Goal: Information Seeking & Learning: Learn about a topic

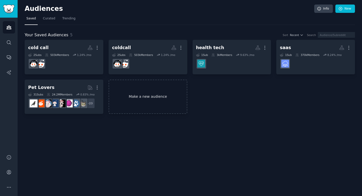
click at [148, 94] on link "Make a new audience" at bounding box center [148, 96] width 79 height 34
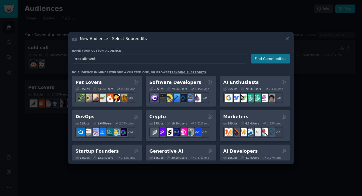
type input "recruitment"
click at [260, 60] on button "Find Communities" at bounding box center [270, 58] width 39 height 9
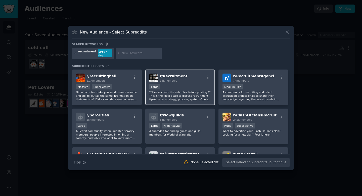
click at [195, 86] on div "Large" at bounding box center [180, 87] width 62 height 6
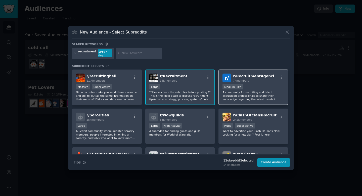
click at [241, 97] on p "A community for recruiting and talent acquisition professionals to share their …" at bounding box center [254, 95] width 62 height 11
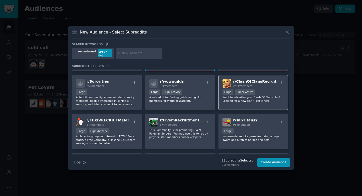
scroll to position [35, 0]
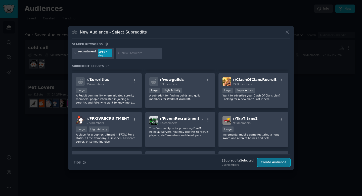
click at [267, 163] on button "Create Audience" at bounding box center [273, 162] width 33 height 9
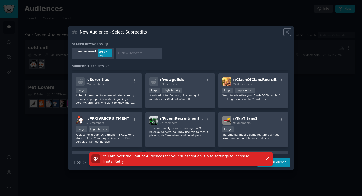
click at [288, 31] on icon at bounding box center [287, 32] width 3 height 3
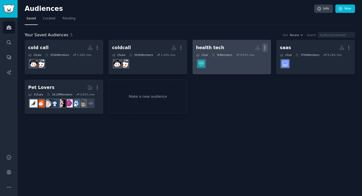
click at [266, 48] on icon "button" at bounding box center [264, 47] width 5 height 5
click at [253, 57] on p "Delete" at bounding box center [251, 58] width 12 height 5
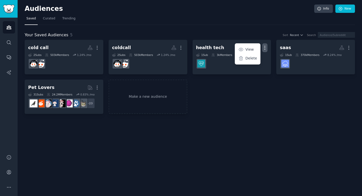
click at [224, 18] on nav "Saved Curated Trending" at bounding box center [190, 20] width 330 height 10
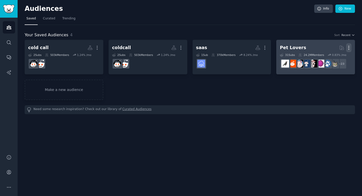
click at [348, 48] on icon "button" at bounding box center [348, 47] width 5 height 5
click at [335, 59] on p "Delete" at bounding box center [335, 58] width 12 height 5
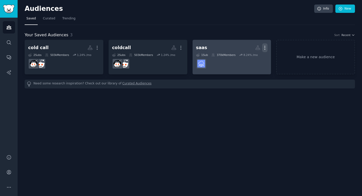
click at [266, 46] on icon "button" at bounding box center [264, 47] width 5 height 5
click at [253, 58] on p "Delete" at bounding box center [251, 58] width 12 height 5
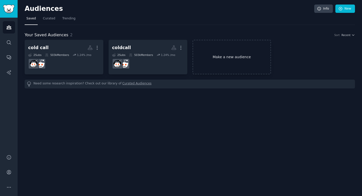
click at [222, 56] on link "Make a new audience" at bounding box center [232, 57] width 79 height 34
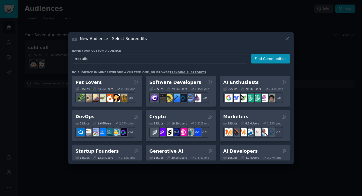
type input "recruiter"
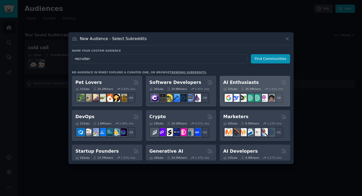
click button "Find Communities" at bounding box center [270, 58] width 39 height 9
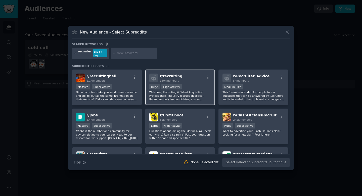
click at [204, 93] on p "Welcome, Recruiting & Talent Acquisition Professionals! Industry discussion spa…" at bounding box center [180, 95] width 62 height 11
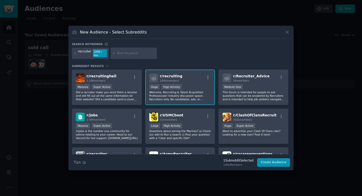
click at [86, 52] on div "recruiter" at bounding box center [84, 53] width 13 height 8
click at [88, 52] on div "recruiter" at bounding box center [84, 53] width 13 height 8
click at [72, 53] on div "recruiter 1898 / day" at bounding box center [90, 54] width 37 height 12
click at [74, 53] on icon at bounding box center [75, 53] width 3 height 3
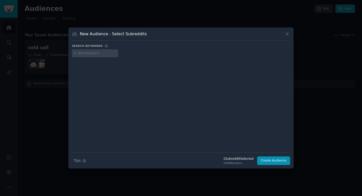
click at [85, 55] on input "text" at bounding box center [97, 53] width 38 height 5
type input "recruitment agency"
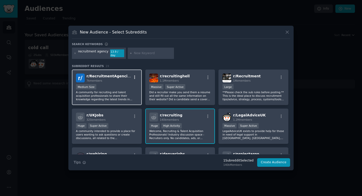
click at [135, 77] on icon "button" at bounding box center [135, 77] width 5 height 5
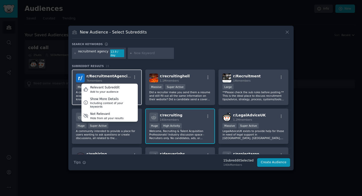
click at [115, 79] on div "7k members" at bounding box center [108, 81] width 45 height 4
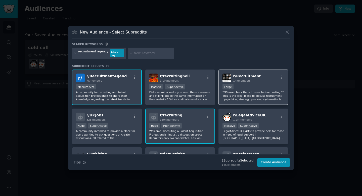
click at [238, 86] on div "Large" at bounding box center [254, 87] width 62 height 6
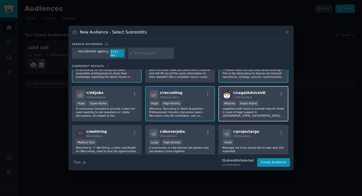
scroll to position [23, 0]
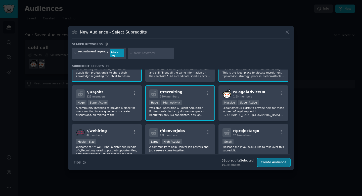
click at [271, 160] on button "Create Audience" at bounding box center [273, 162] width 33 height 9
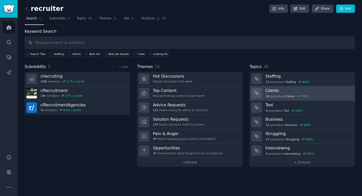
click at [274, 92] on h3 "Clients" at bounding box center [309, 90] width 86 height 5
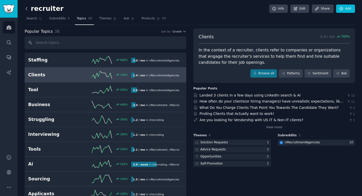
click at [26, 10] on icon at bounding box center [26, 8] width 5 height 5
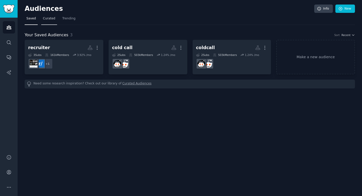
click at [52, 19] on span "Curated" at bounding box center [49, 18] width 12 height 5
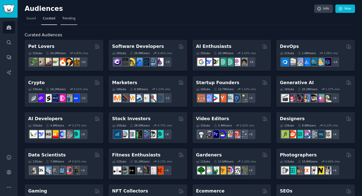
click at [68, 19] on span "Trending" at bounding box center [68, 18] width 13 height 5
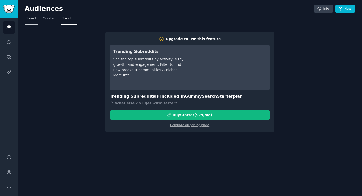
click at [34, 20] on span "Saved" at bounding box center [31, 18] width 10 height 5
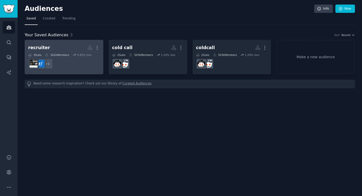
click at [86, 67] on dd "+ 1" at bounding box center [64, 64] width 72 height 14
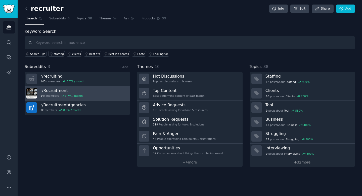
click at [115, 94] on link "r/ Recruitment 14k members 3.7 % / month" at bounding box center [77, 93] width 105 height 14
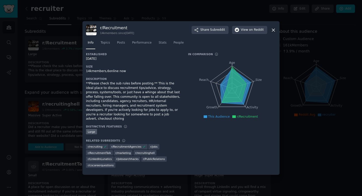
click at [274, 31] on icon at bounding box center [273, 29] width 5 height 5
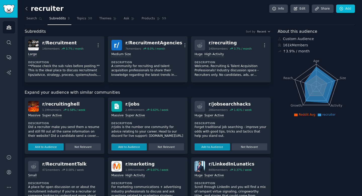
click at [27, 9] on icon at bounding box center [26, 8] width 5 height 5
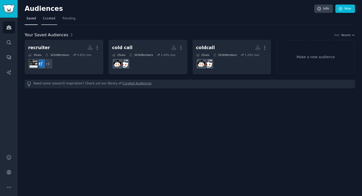
click at [45, 22] on link "Curated" at bounding box center [49, 20] width 16 height 10
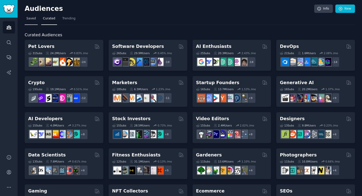
click at [33, 18] on span "Saved" at bounding box center [31, 18] width 10 height 5
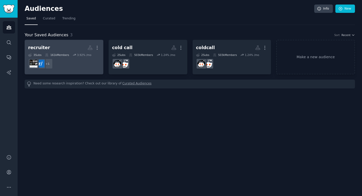
click at [63, 54] on div "161k Members" at bounding box center [57, 55] width 24 height 4
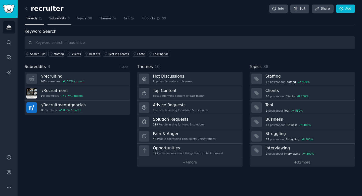
click at [65, 19] on link "Subreddits 3" at bounding box center [60, 20] width 24 height 10
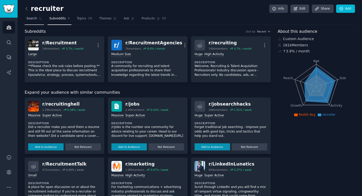
click at [33, 20] on span "Search" at bounding box center [31, 18] width 11 height 5
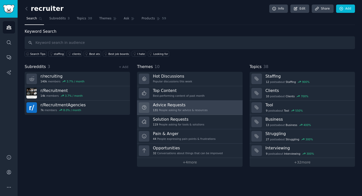
click at [205, 105] on link "Advice Requests 131 People asking for advice & resources" at bounding box center [189, 107] width 105 height 14
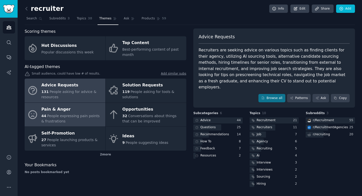
click at [58, 109] on div "Pain & Anger" at bounding box center [71, 109] width 61 height 8
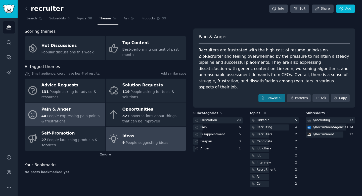
click at [148, 131] on link "Ideas 9 People suggesting ideas" at bounding box center [146, 138] width 81 height 24
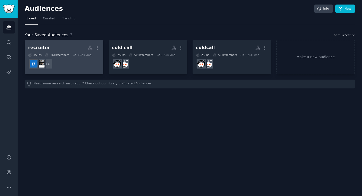
click at [81, 53] on div "3.92 % /mo" at bounding box center [84, 55] width 14 height 4
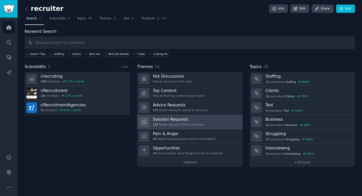
click at [192, 127] on link "Solution Requests 119 People asking for tools & solutions" at bounding box center [189, 122] width 105 height 14
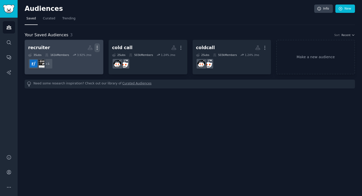
click at [99, 47] on icon "button" at bounding box center [97, 47] width 5 height 5
click at [51, 46] on h2 "recruiter More View Delete" at bounding box center [64, 47] width 72 height 9
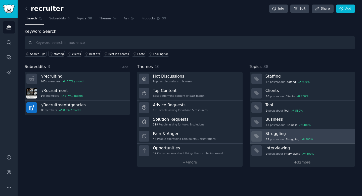
click at [280, 133] on h3 "Struggling" at bounding box center [309, 133] width 86 height 5
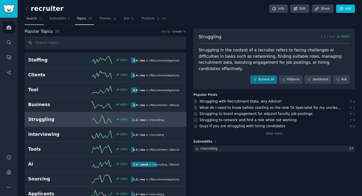
click at [36, 18] on span "Search" at bounding box center [31, 18] width 11 height 5
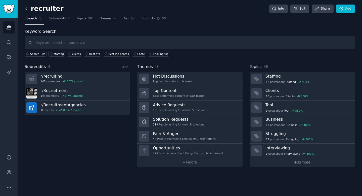
click at [26, 9] on icon at bounding box center [27, 8] width 2 height 3
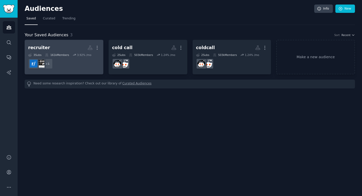
click at [72, 61] on dd "+ 1" at bounding box center [64, 64] width 72 height 14
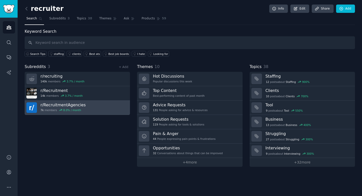
click at [94, 109] on link "r/ RecruitmentAgencies 7k members 8.0 % / month" at bounding box center [77, 107] width 105 height 14
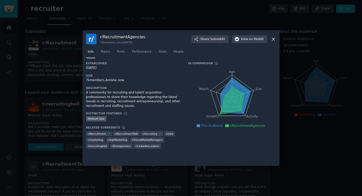
click at [274, 39] on icon at bounding box center [273, 38] width 5 height 5
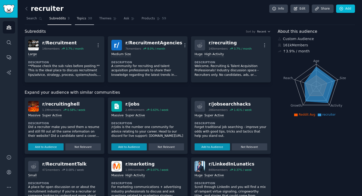
click at [82, 21] on link "Topics 38" at bounding box center [84, 20] width 19 height 10
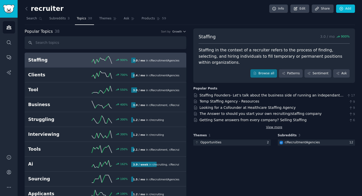
click at [272, 125] on link "View more" at bounding box center [274, 127] width 16 height 5
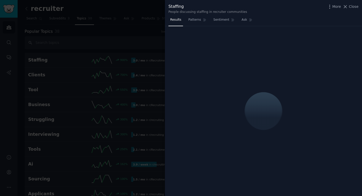
click at [153, 32] on div at bounding box center [181, 98] width 362 height 196
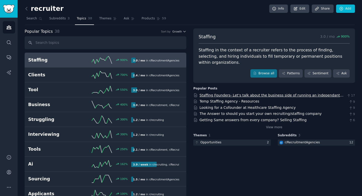
click at [269, 93] on link "Staffing Founders- Let’s talk about the business side of running an independant…" at bounding box center [272, 97] width 144 height 9
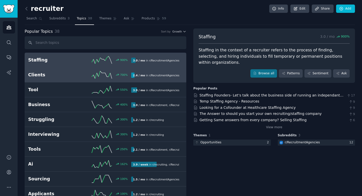
click at [141, 72] on div "2.4 / mo in r/ RecruitmentAgencies" at bounding box center [155, 74] width 48 height 5
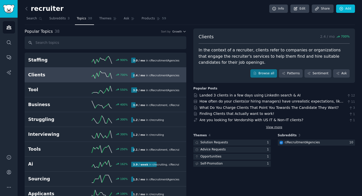
click at [272, 126] on link "View more" at bounding box center [274, 127] width 16 height 5
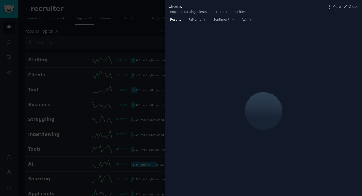
click at [149, 25] on div at bounding box center [181, 98] width 362 height 196
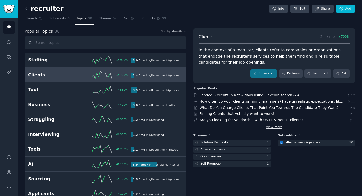
click at [270, 125] on link "View more" at bounding box center [274, 127] width 16 height 5
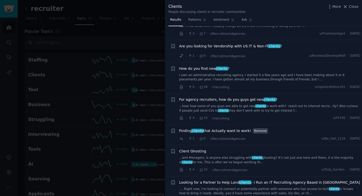
scroll to position [60, 0]
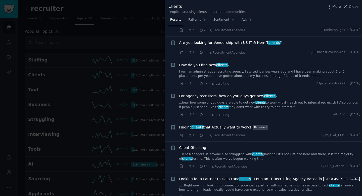
click at [256, 72] on link "I own an administrative recruiting agency. I started it a few years ago and I h…" at bounding box center [269, 73] width 181 height 9
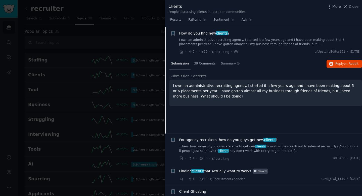
scroll to position [92, 0]
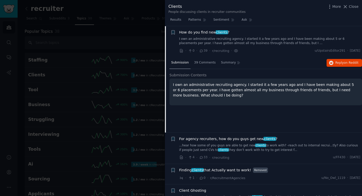
click at [190, 29] on li "+ How do you find new clients ? I own an administrative recruiting agency. I st…" at bounding box center [263, 41] width 197 height 31
click at [192, 32] on span "How do you find new clients ?" at bounding box center [204, 32] width 50 height 5
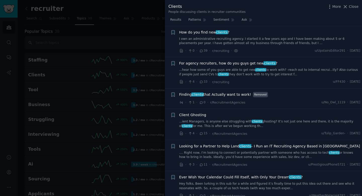
click at [192, 32] on span "How do you find new clients ?" at bounding box center [204, 32] width 50 height 5
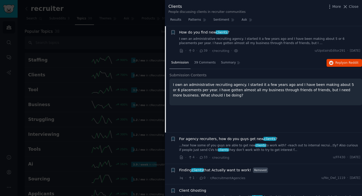
click at [185, 33] on span "How do you find new clients ?" at bounding box center [204, 32] width 50 height 5
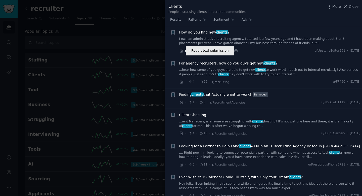
click at [181, 52] on icon at bounding box center [181, 51] width 5 height 5
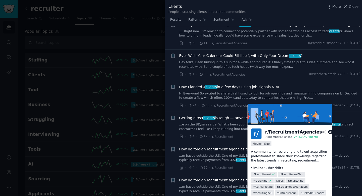
scroll to position [214, 0]
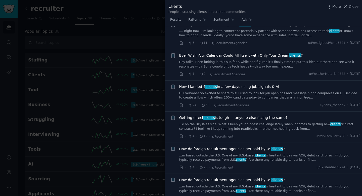
click at [238, 87] on span "How I landed 4 clients in a few days using job signals & AI" at bounding box center [229, 86] width 100 height 5
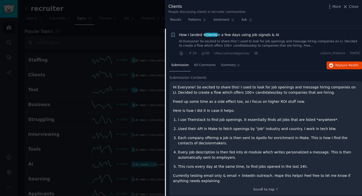
scroll to position [268, 0]
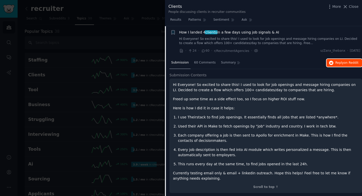
click at [340, 62] on span "Reply on Reddit" at bounding box center [346, 63] width 23 height 5
